Goal: Task Accomplishment & Management: Complete application form

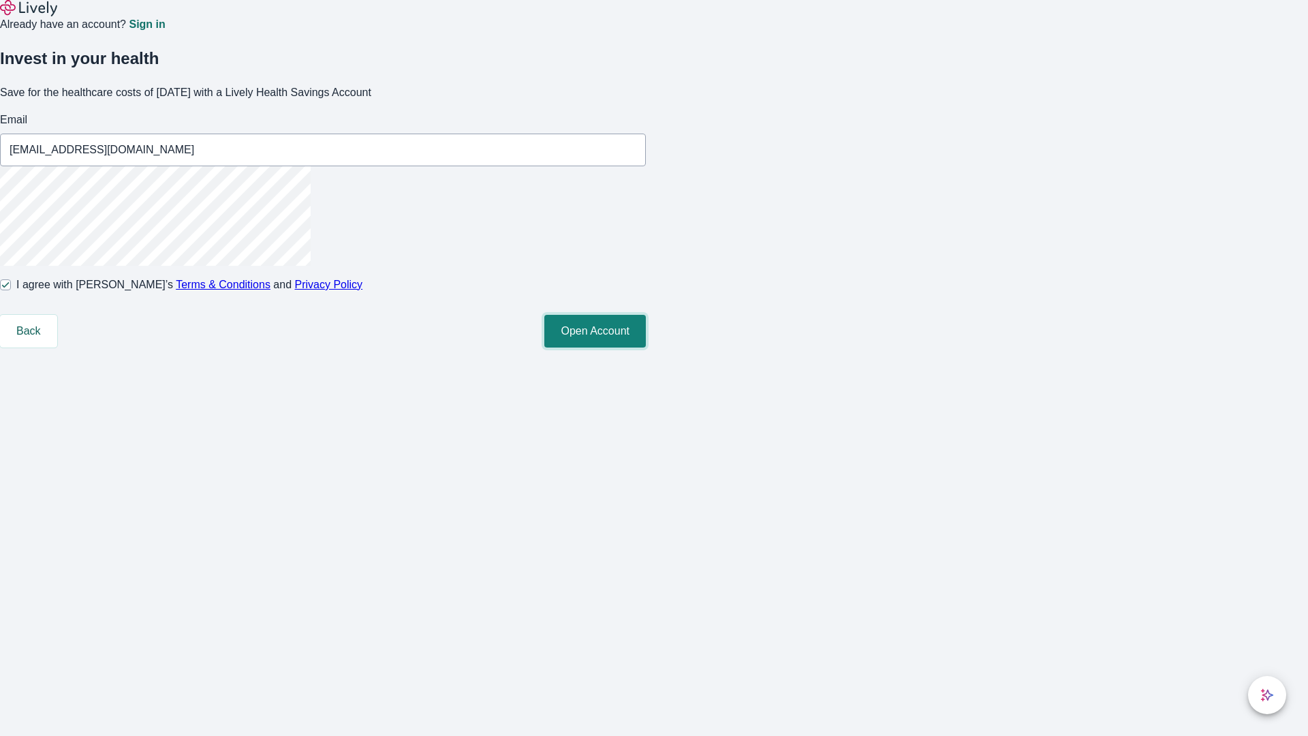
click at [646, 348] on button "Open Account" at bounding box center [596, 331] width 102 height 33
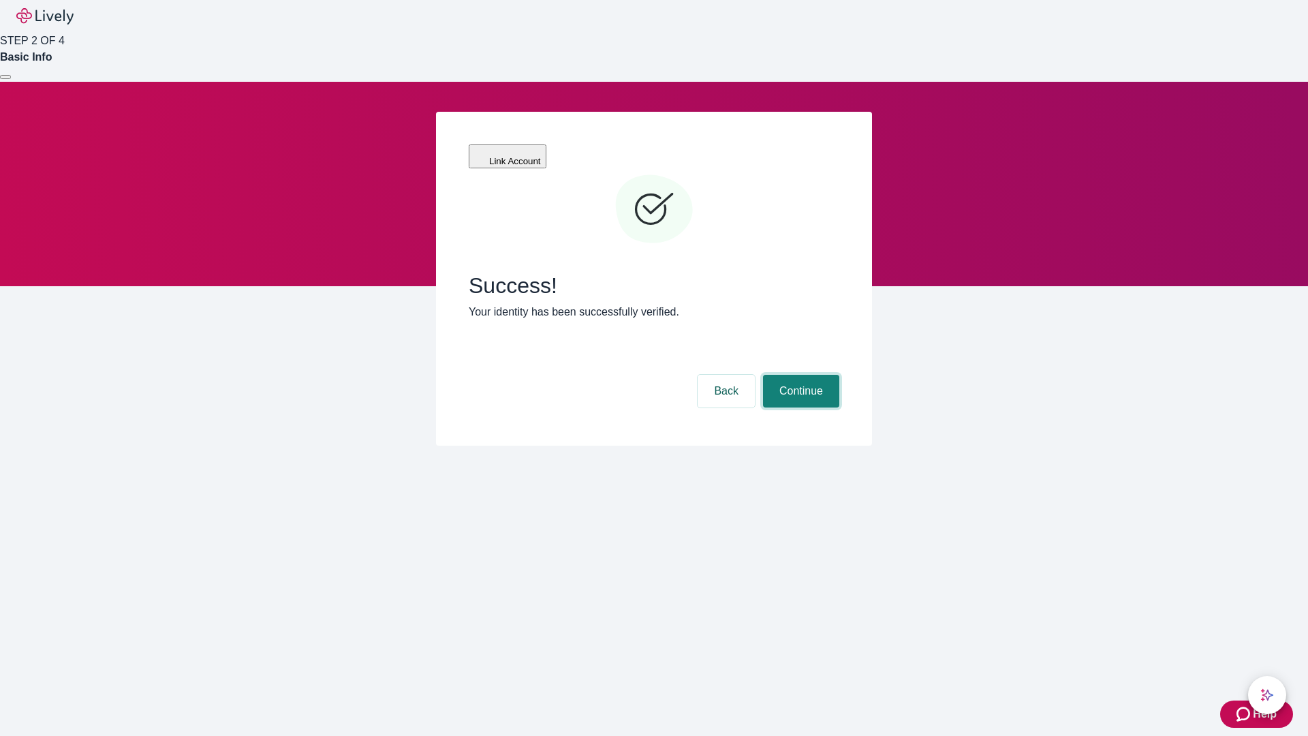
click at [799, 375] on button "Continue" at bounding box center [801, 391] width 76 height 33
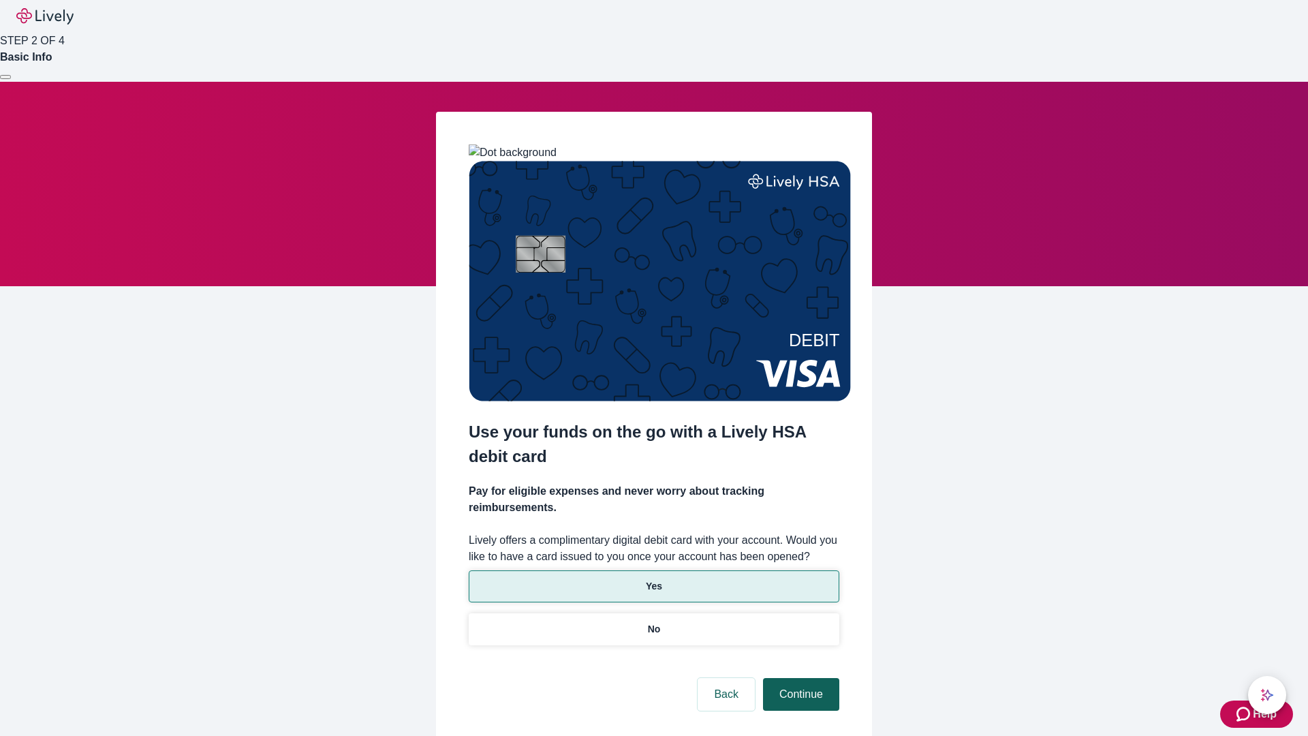
click at [654, 622] on p "No" at bounding box center [654, 629] width 13 height 14
click at [799, 678] on button "Continue" at bounding box center [801, 694] width 76 height 33
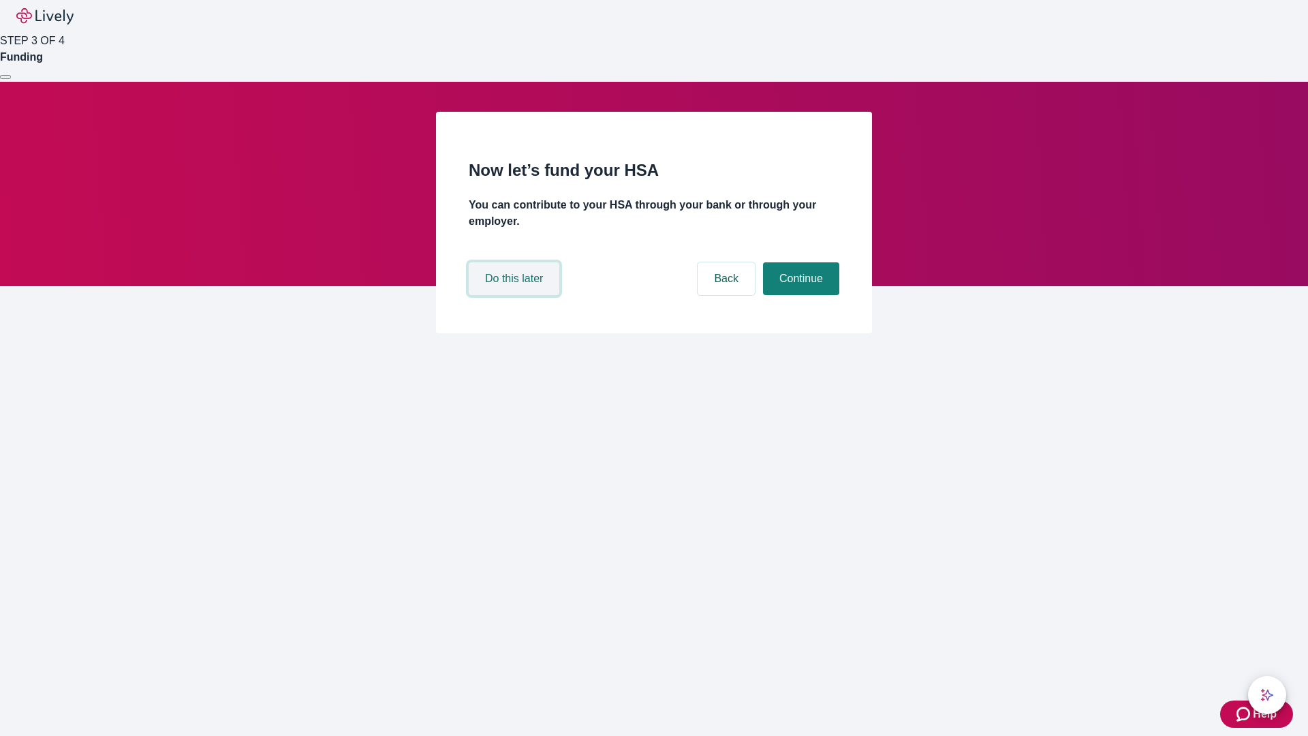
click at [516, 295] on button "Do this later" at bounding box center [514, 278] width 91 height 33
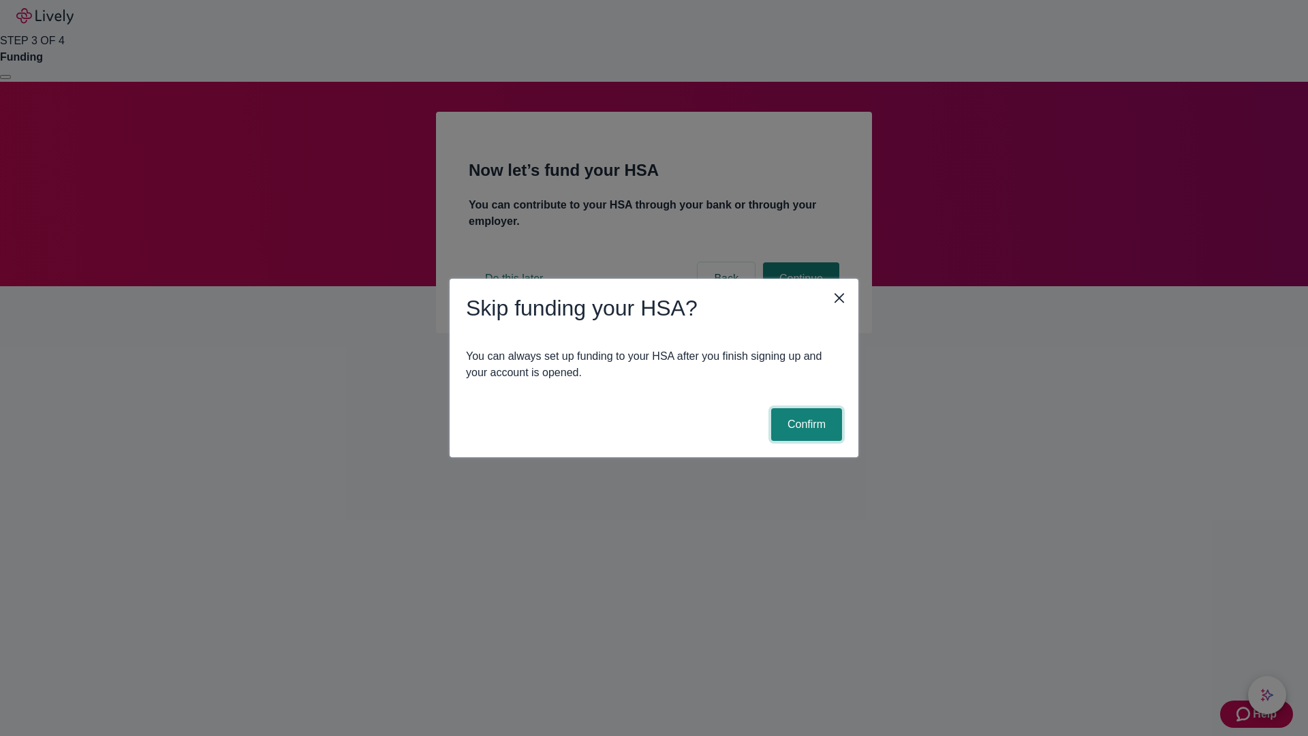
click at [805, 425] on button "Confirm" at bounding box center [806, 424] width 71 height 33
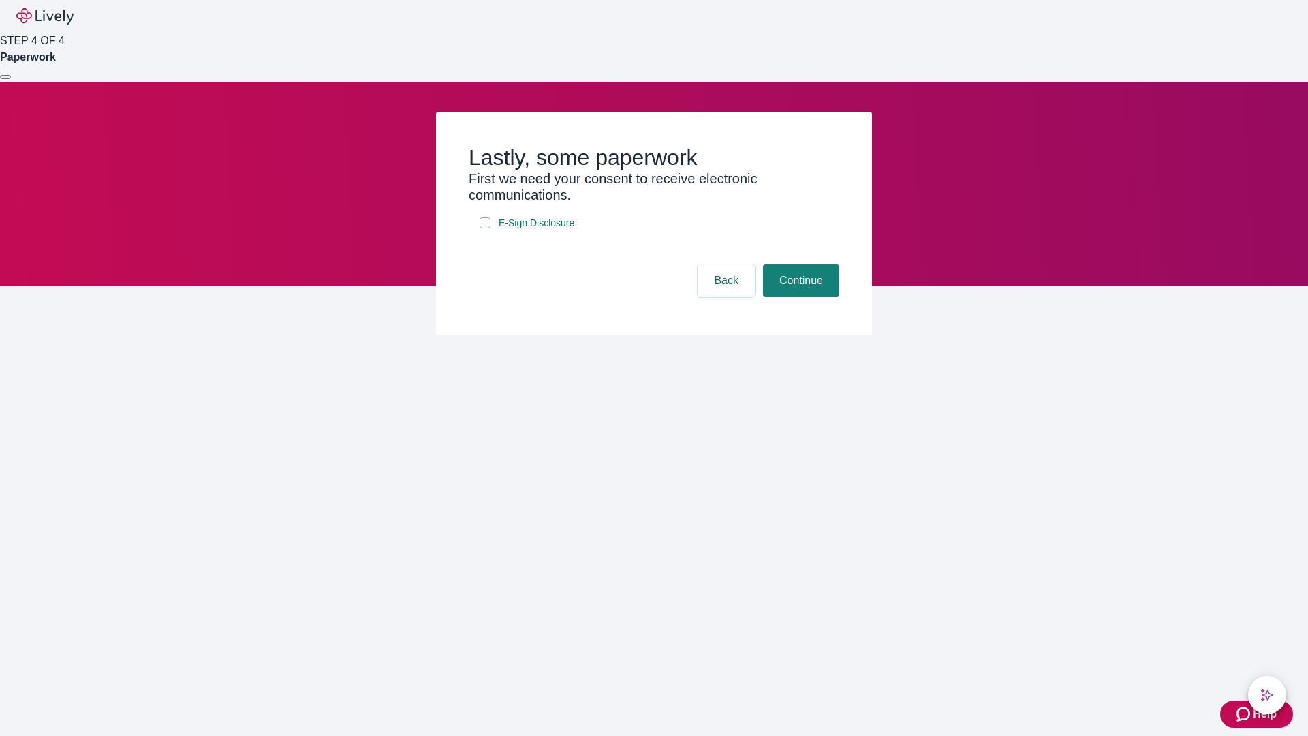
click at [485, 228] on input "E-Sign Disclosure" at bounding box center [485, 222] width 11 height 11
checkbox input "true"
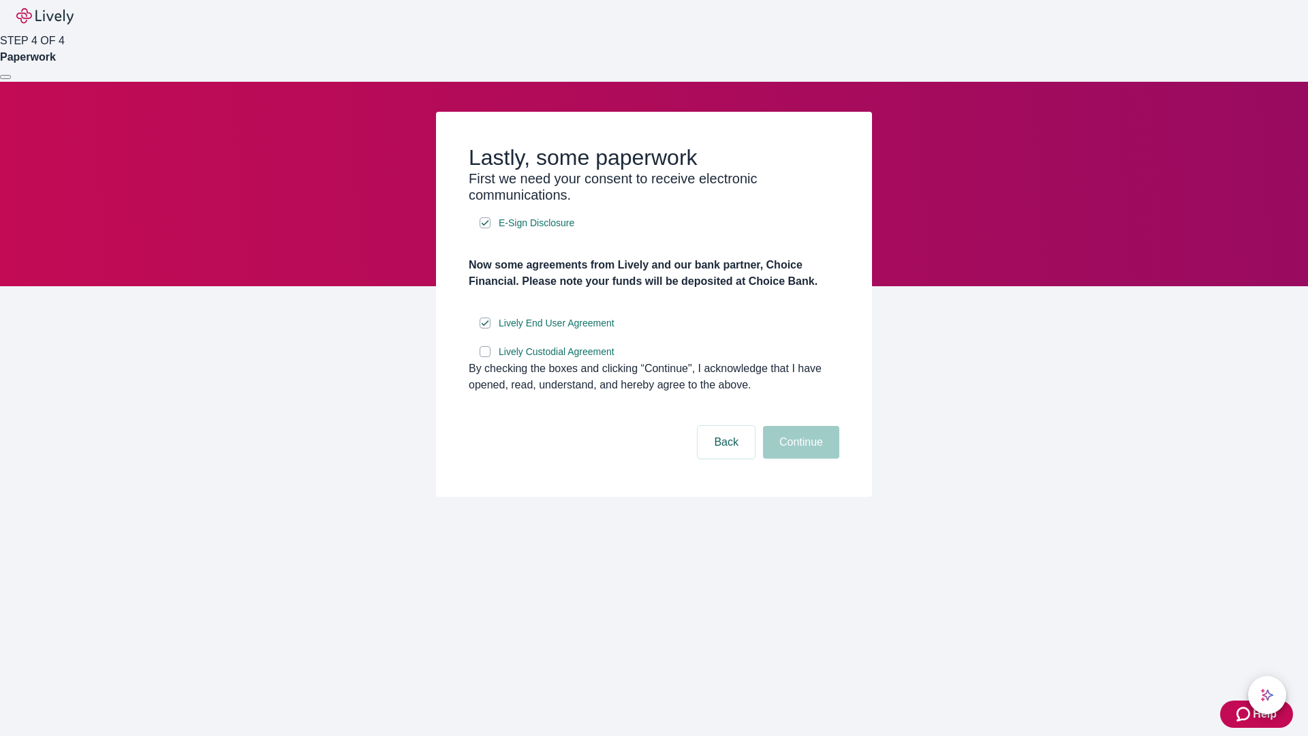
click at [485, 357] on input "Lively Custodial Agreement" at bounding box center [485, 351] width 11 height 11
checkbox input "true"
click at [799, 459] on button "Continue" at bounding box center [801, 442] width 76 height 33
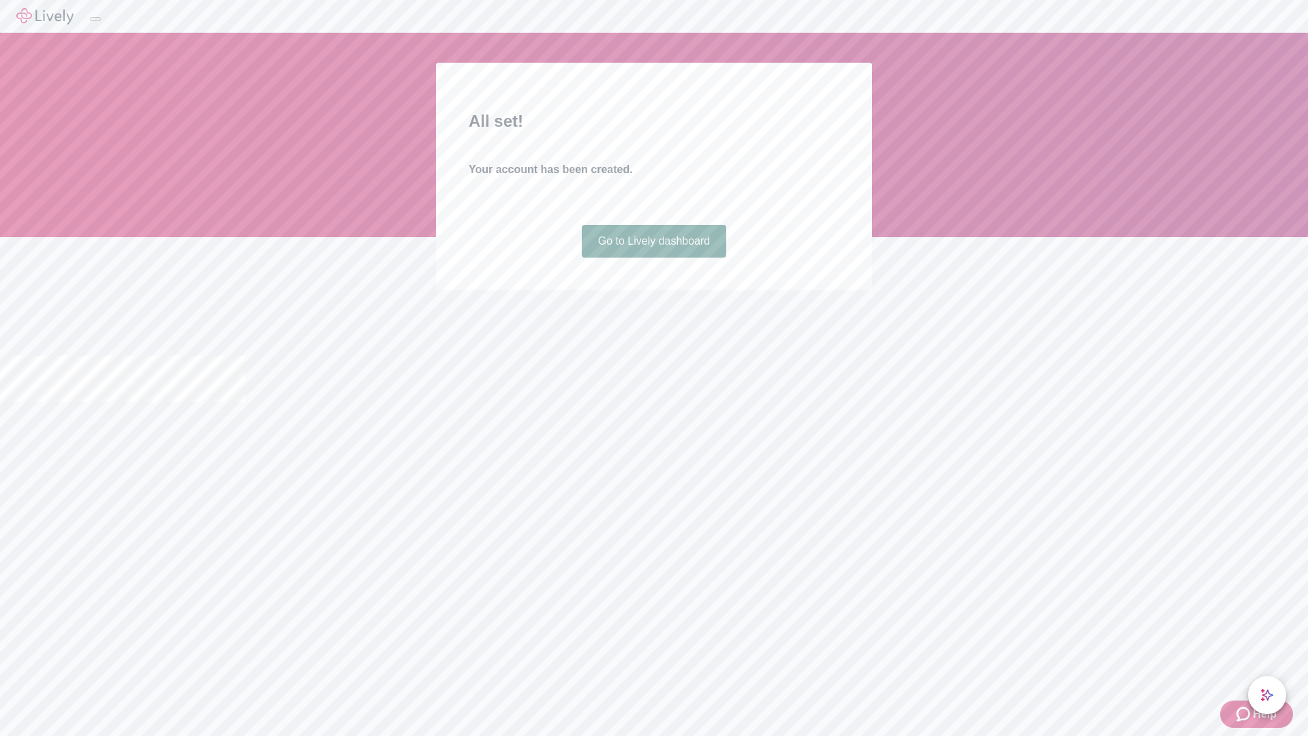
click at [654, 258] on link "Go to Lively dashboard" at bounding box center [654, 241] width 145 height 33
